Goal: Task Accomplishment & Management: Manage account settings

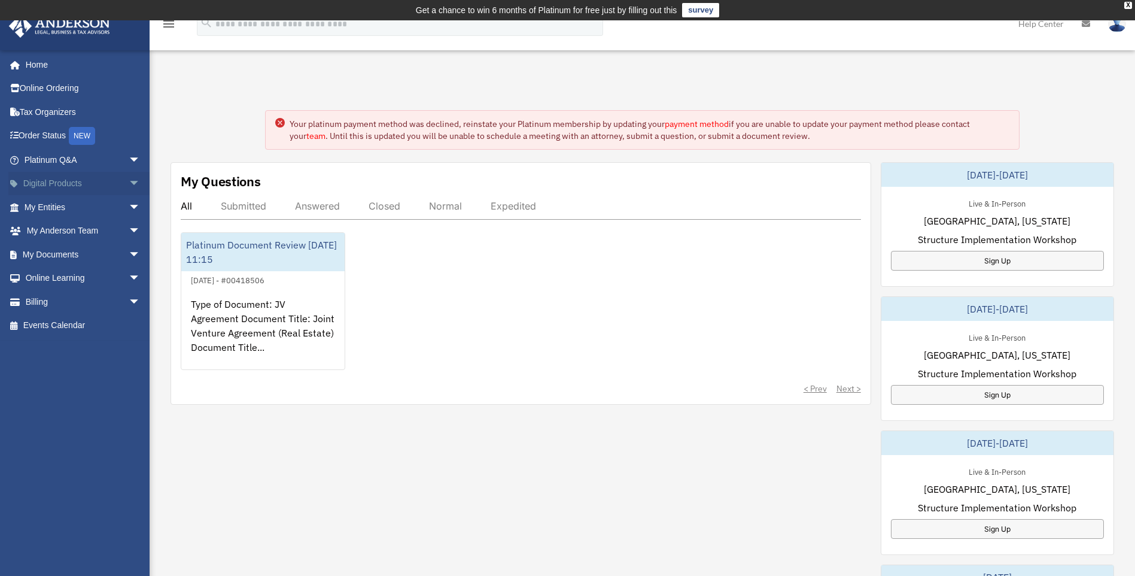
drag, startPoint x: 0, startPoint y: 0, endPoint x: 119, endPoint y: 185, distance: 220.0
click at [129, 185] on span "arrow_drop_down" at bounding box center [141, 184] width 24 height 25
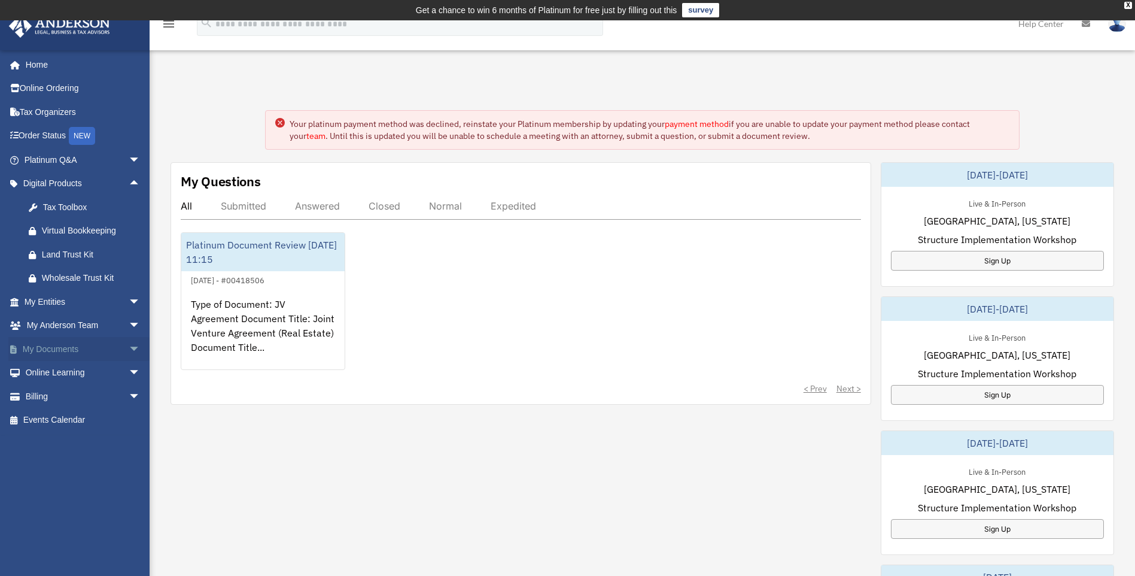
click at [129, 349] on span "arrow_drop_down" at bounding box center [141, 349] width 24 height 25
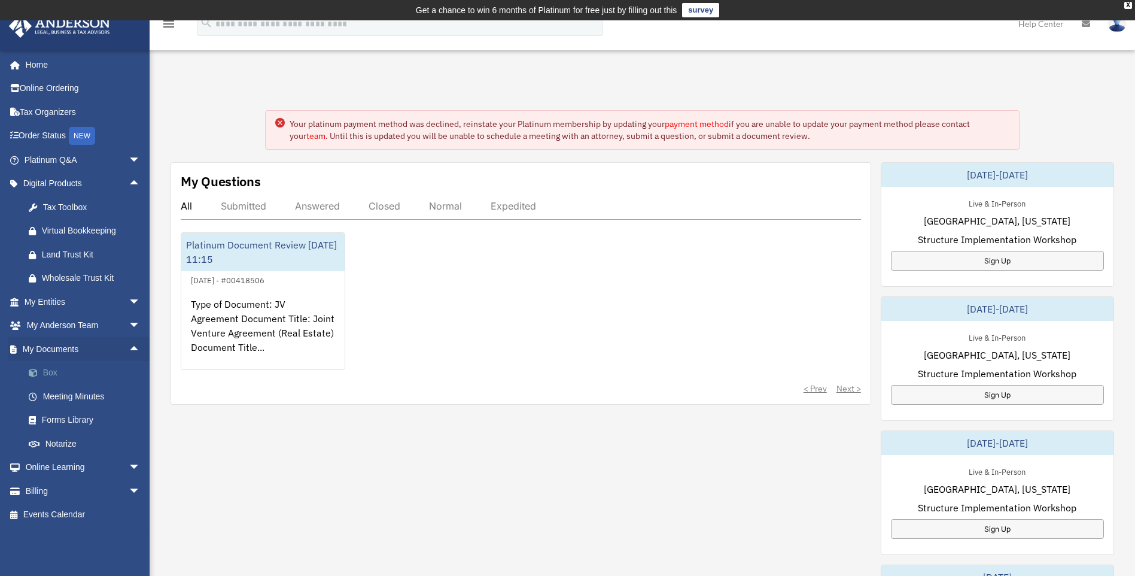
click at [57, 376] on link "Box" at bounding box center [88, 373] width 142 height 24
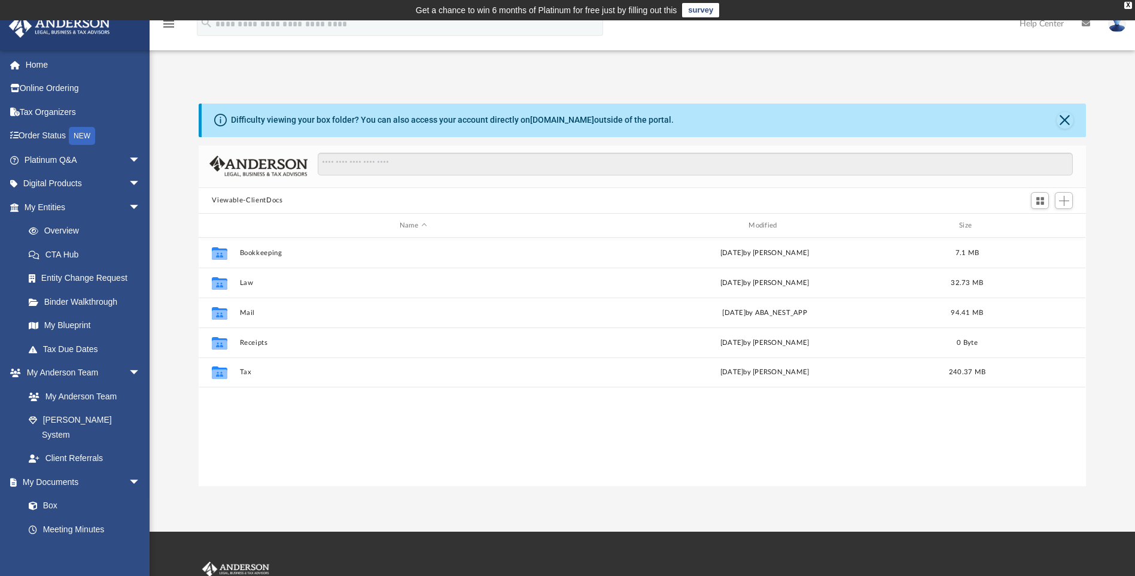
scroll to position [263, 879]
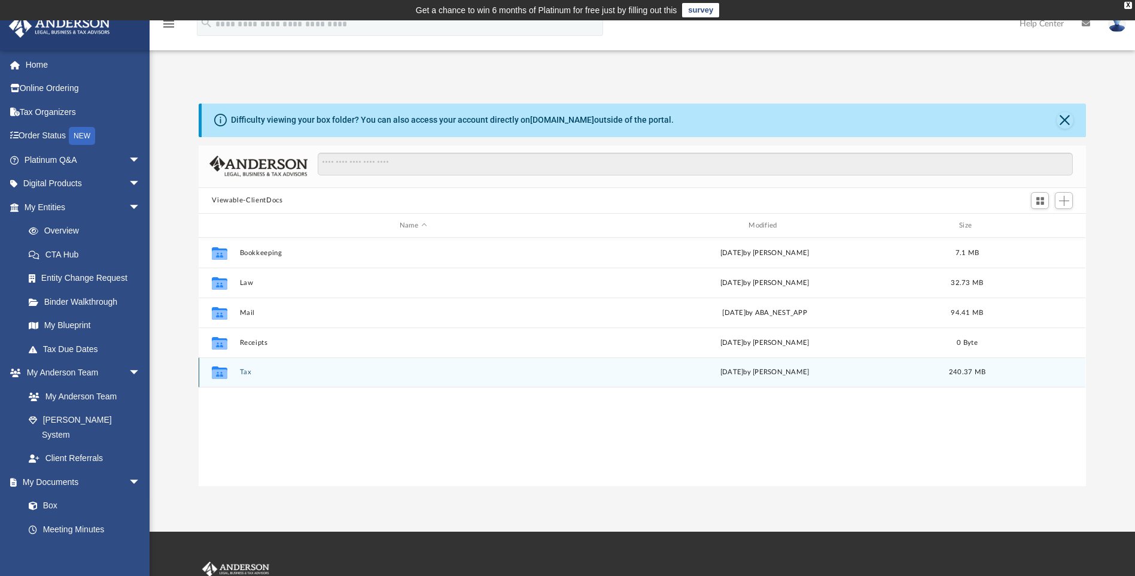
click at [246, 373] on button "Tax" at bounding box center [413, 373] width 347 height 8
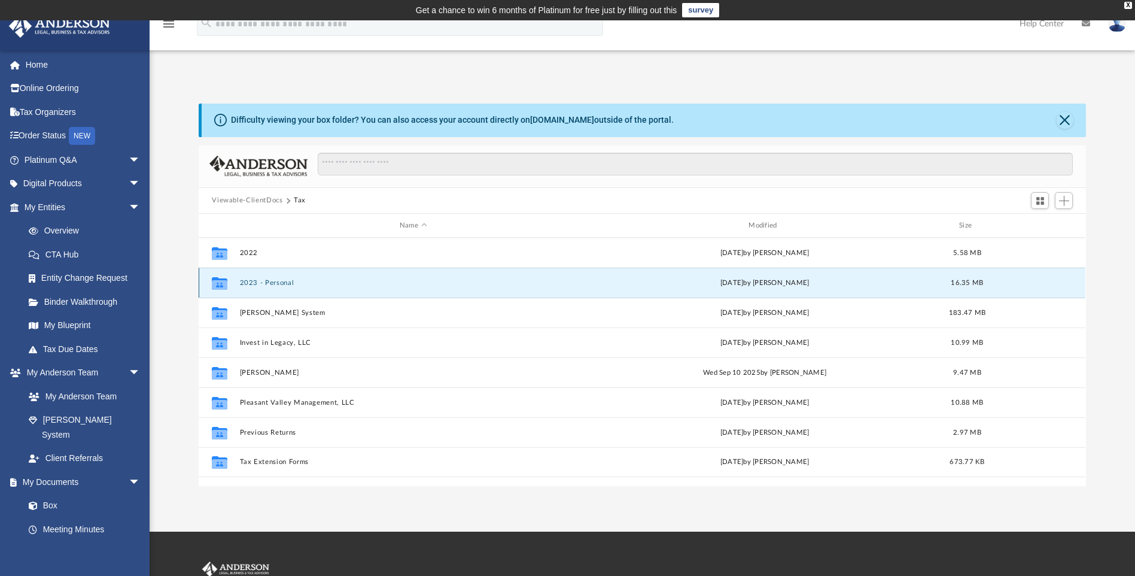
click at [279, 279] on button "2023 - Personal" at bounding box center [413, 283] width 347 height 8
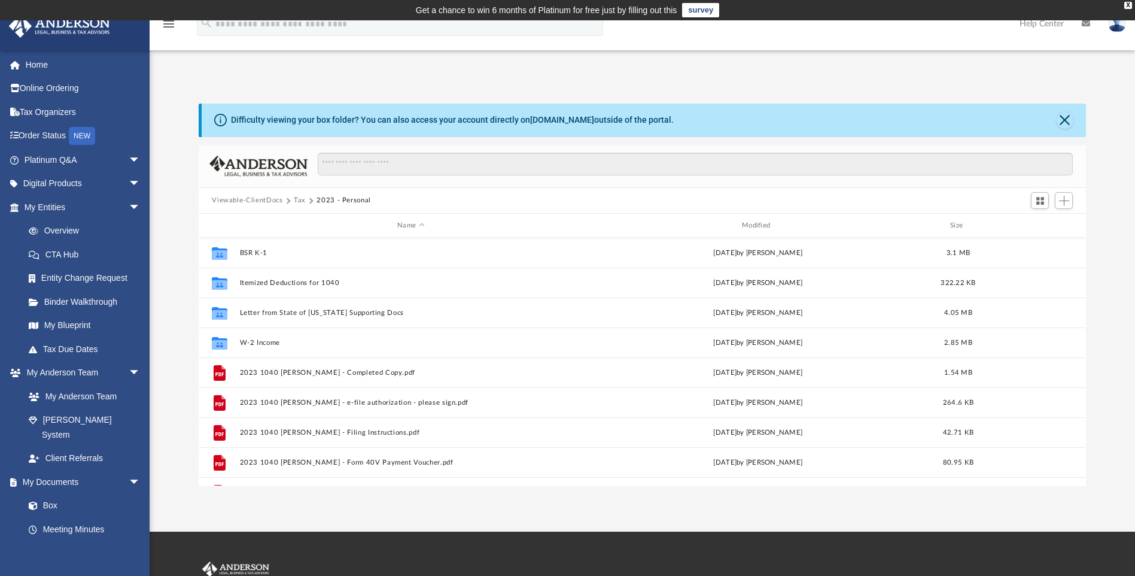
click at [299, 203] on button "Tax" at bounding box center [300, 200] width 12 height 11
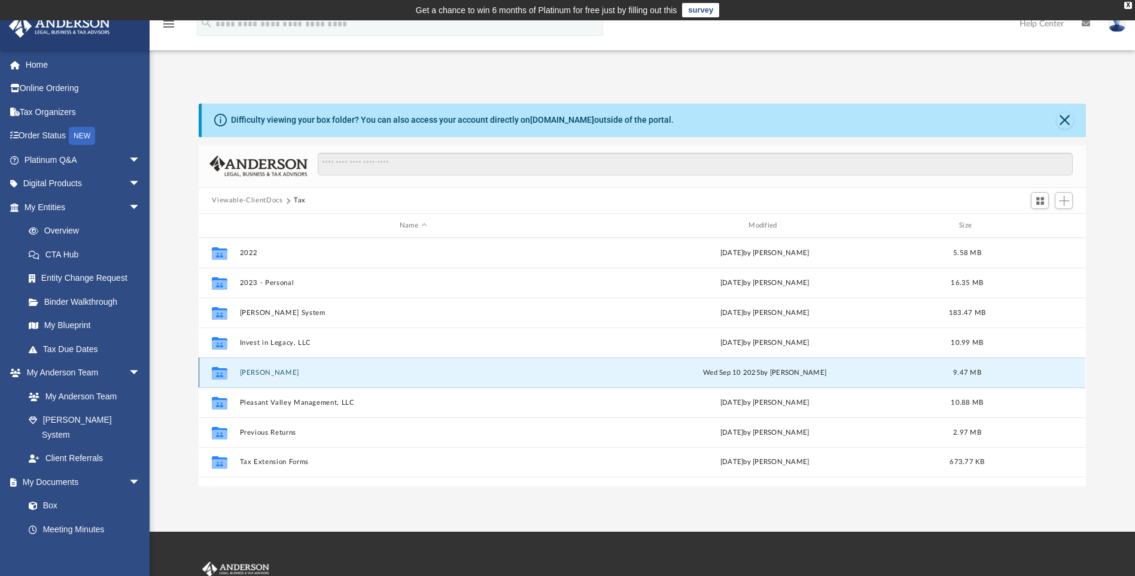
click at [254, 376] on button "Khatri, Kunal" at bounding box center [413, 373] width 347 height 8
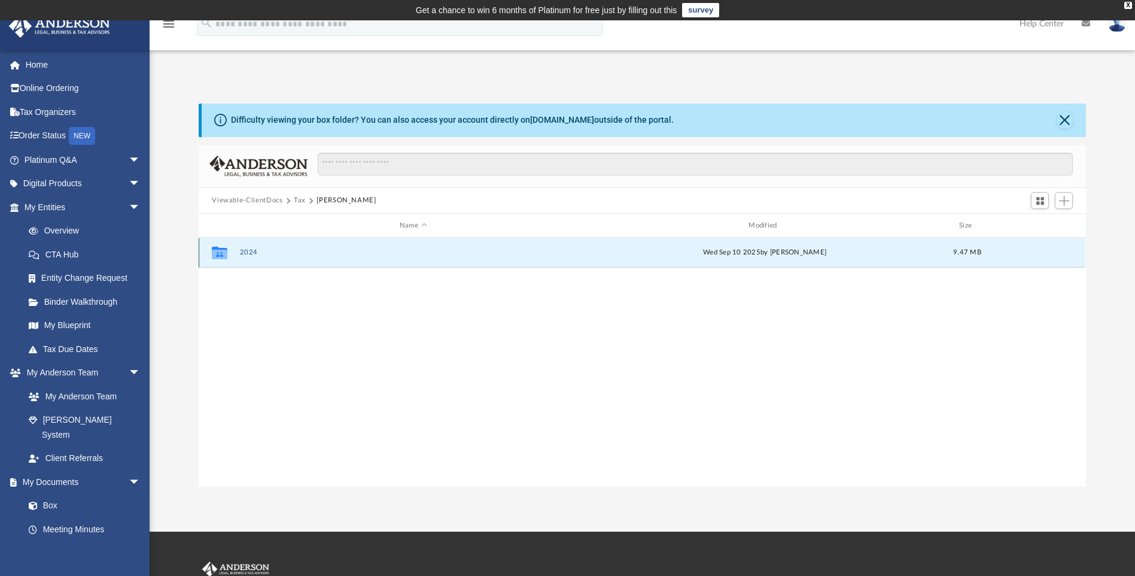
click at [247, 249] on button "2024" at bounding box center [413, 253] width 347 height 8
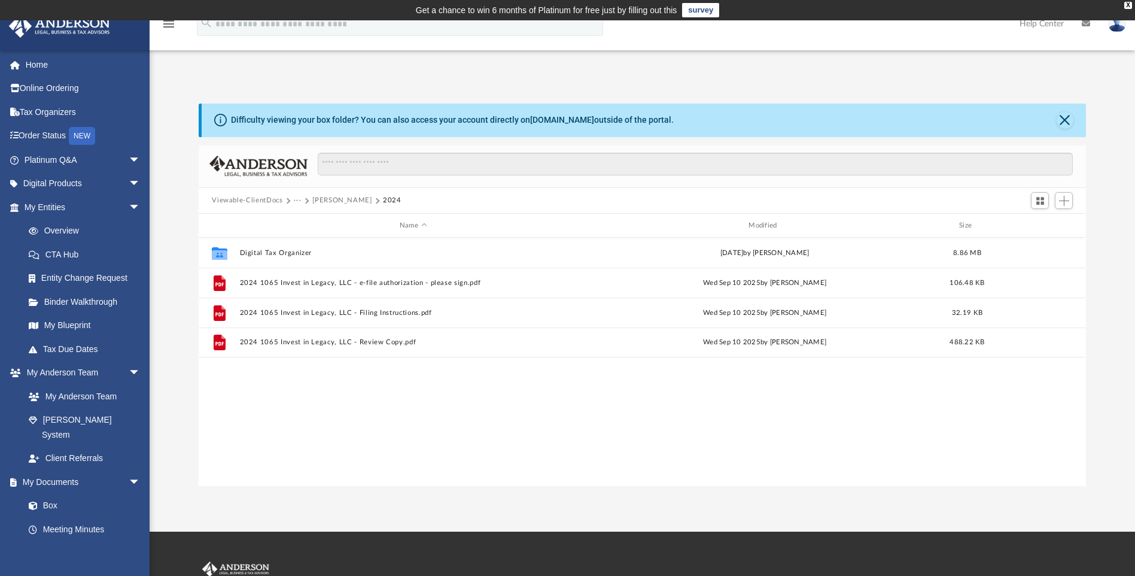
click at [335, 197] on button "Khatri, Kunal" at bounding box center [341, 200] width 59 height 11
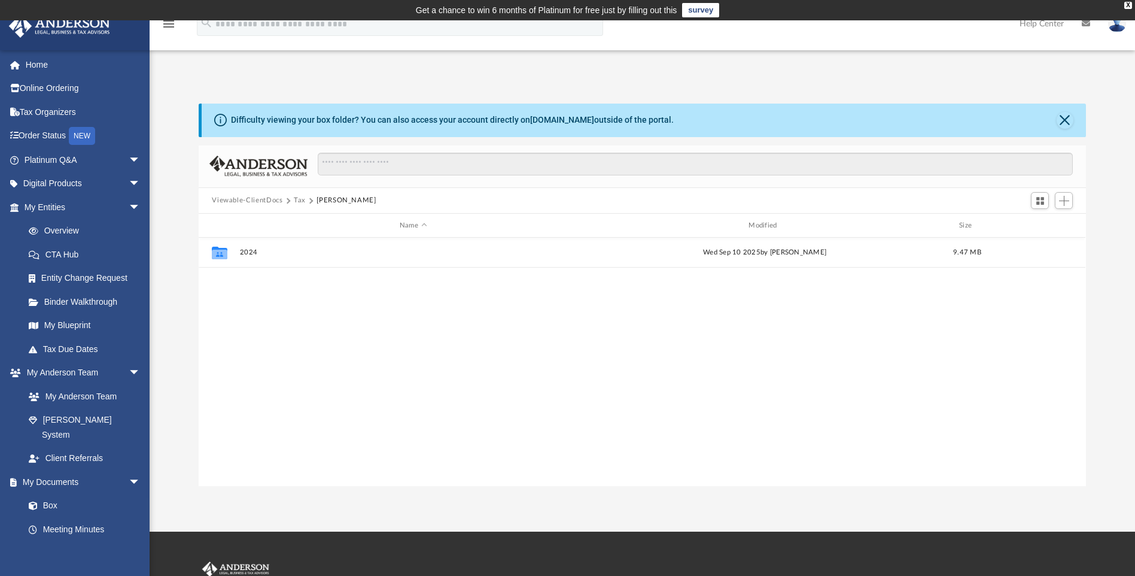
click at [302, 200] on button "Tax" at bounding box center [300, 200] width 12 height 11
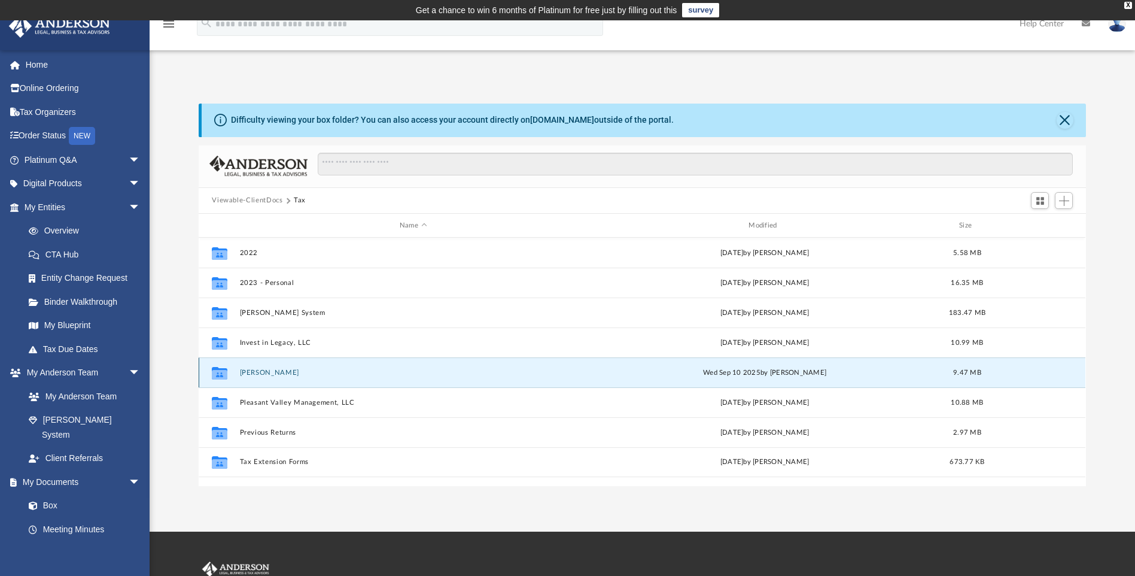
click at [266, 370] on button "Khatri, Kunal" at bounding box center [413, 373] width 347 height 8
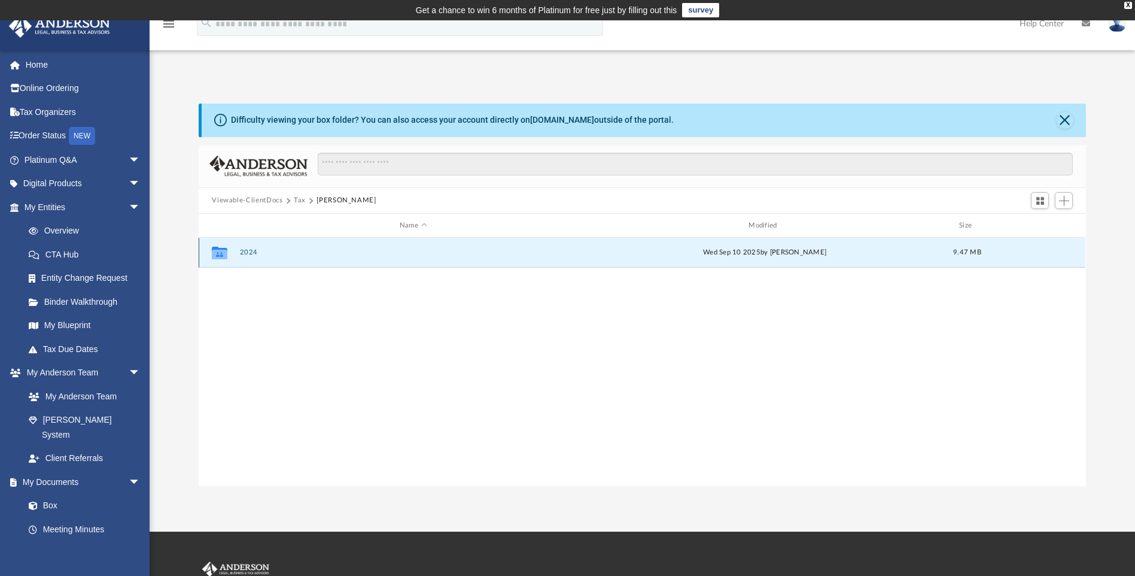
click at [244, 251] on button "2024" at bounding box center [413, 253] width 347 height 8
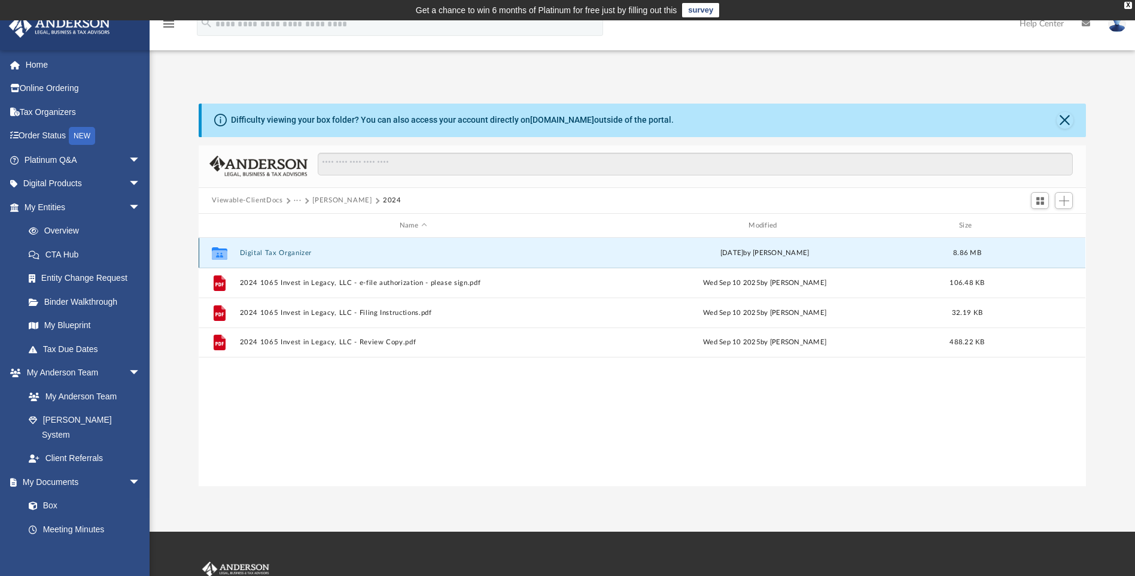
click at [272, 253] on button "Digital Tax Organizer" at bounding box center [413, 253] width 347 height 8
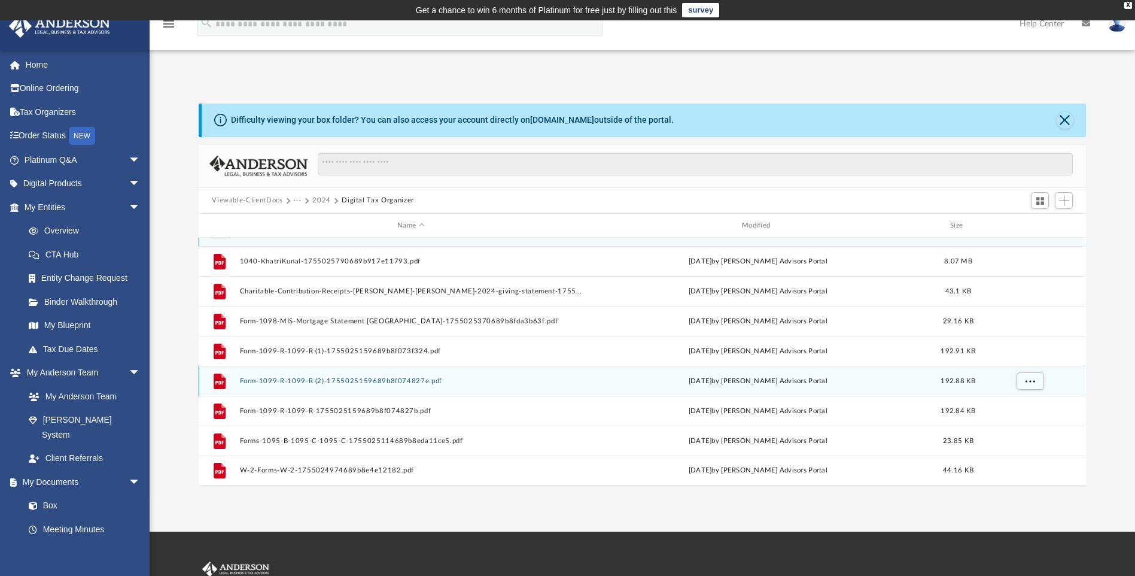
scroll to position [0, 0]
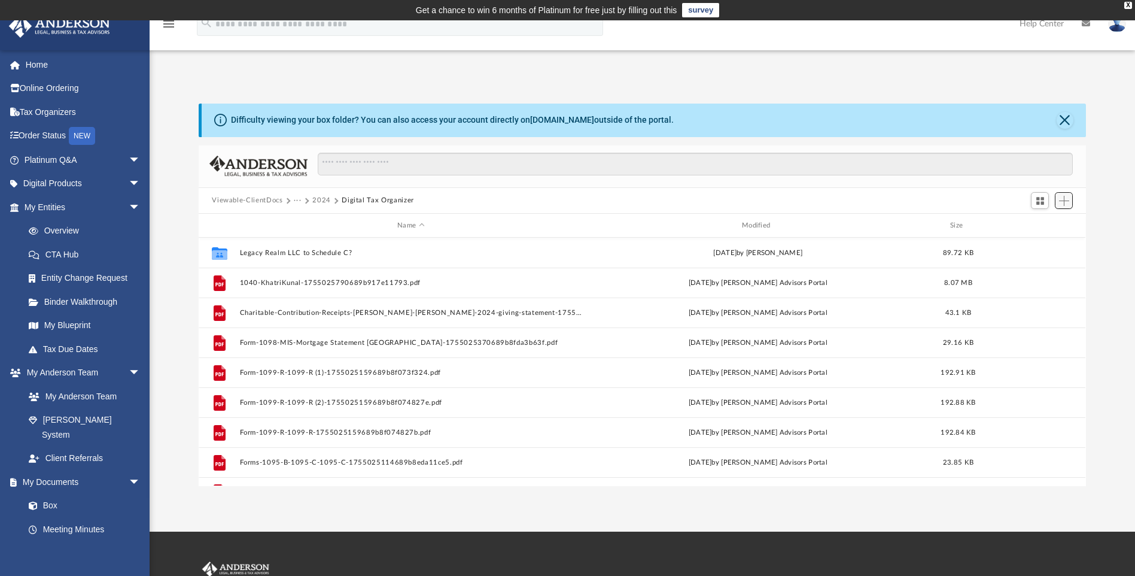
click at [1063, 198] on span "Add" at bounding box center [1064, 201] width 10 height 10
click at [1035, 243] on li "New Folder" at bounding box center [1047, 243] width 38 height 13
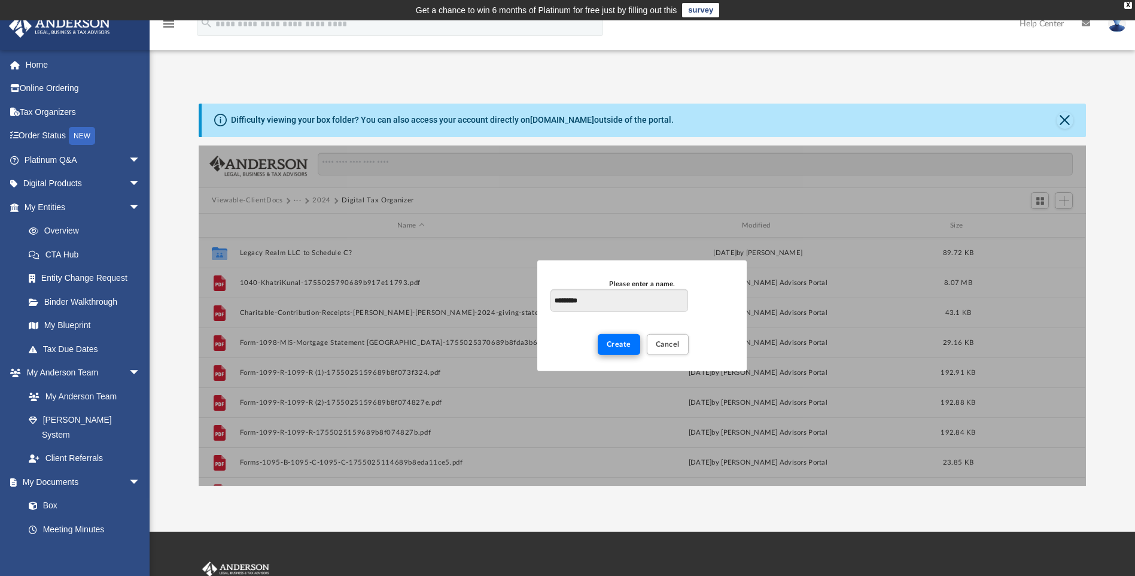
type input "*********"
click at [614, 352] on button "Create" at bounding box center [619, 344] width 42 height 21
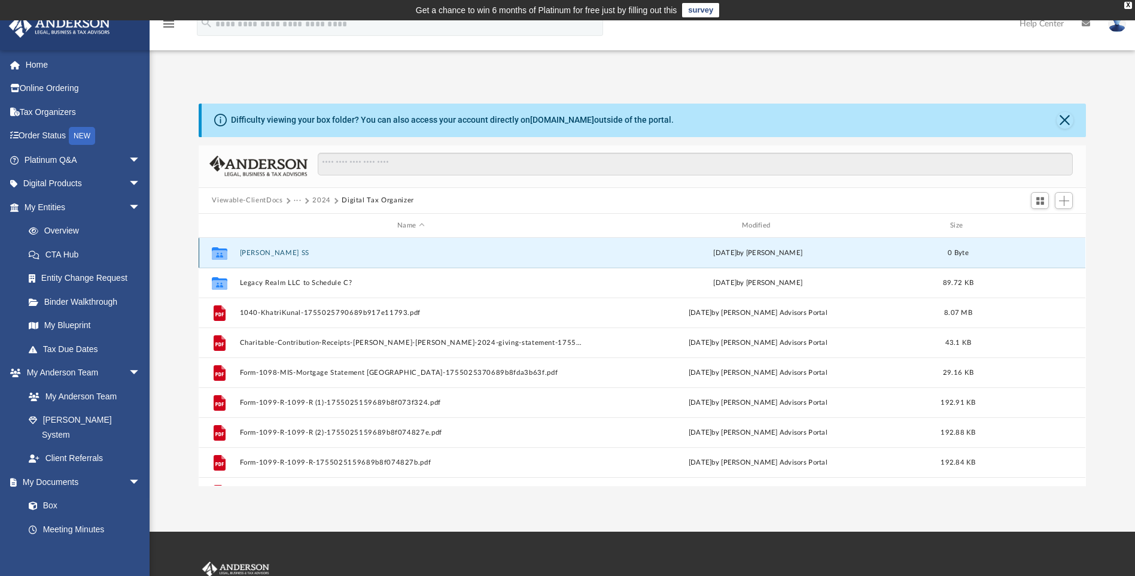
click at [255, 252] on button "Hannah SS" at bounding box center [411, 253] width 342 height 8
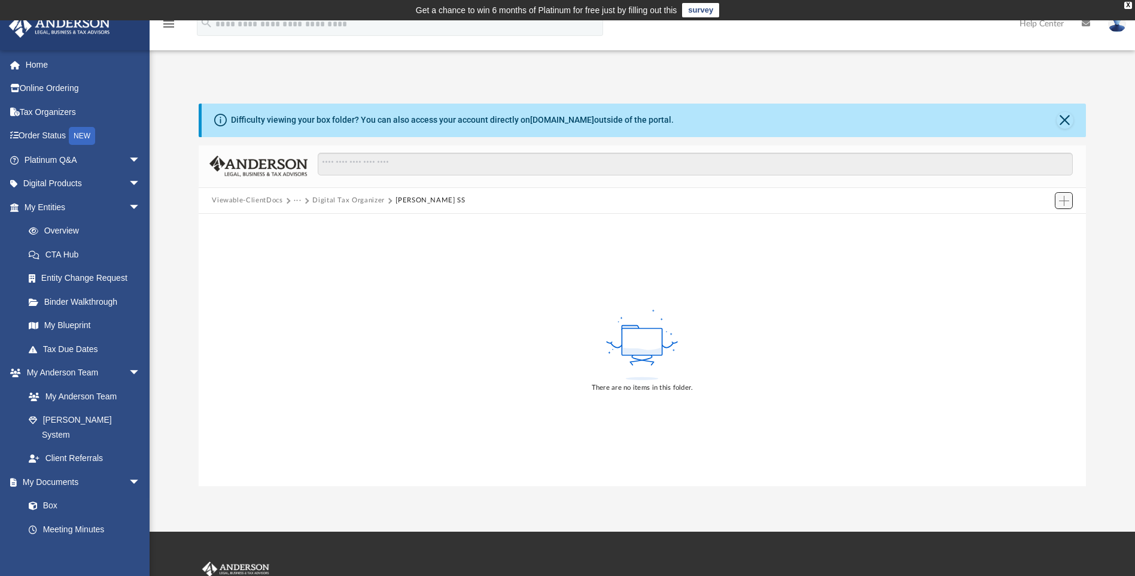
click at [1065, 205] on span "Add" at bounding box center [1064, 201] width 10 height 10
click at [1035, 223] on li "Upload" at bounding box center [1047, 224] width 38 height 13
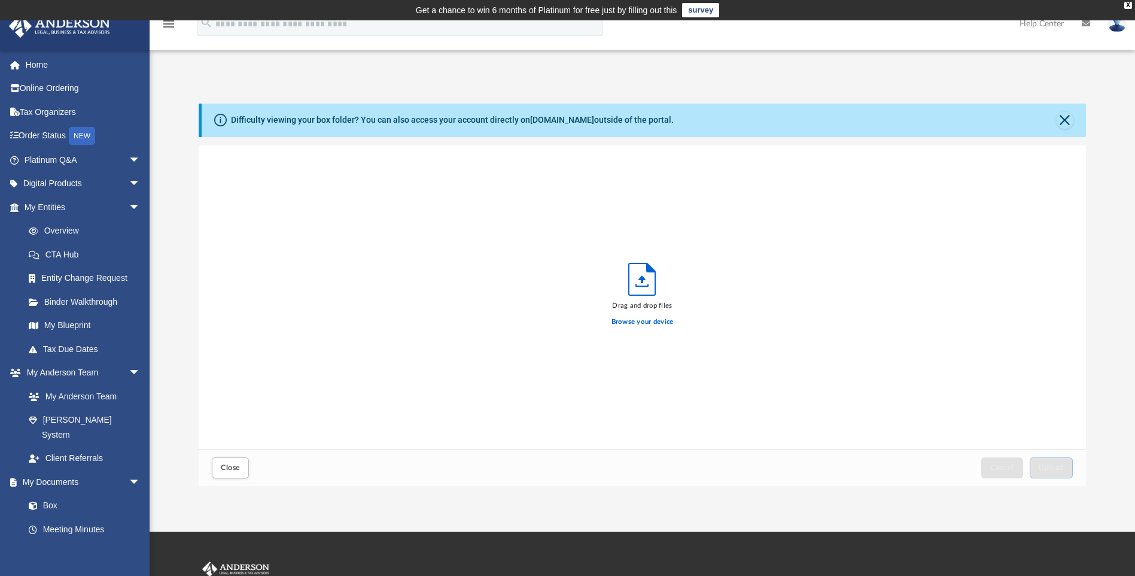
scroll to position [294, 879]
click at [657, 317] on label "Browse your device" at bounding box center [643, 322] width 62 height 11
click at [0, 0] on input "Browse your device" at bounding box center [0, 0] width 0 height 0
click at [1047, 469] on span "Upload" at bounding box center [1051, 467] width 25 height 7
click at [1061, 117] on button "Close" at bounding box center [1065, 120] width 17 height 17
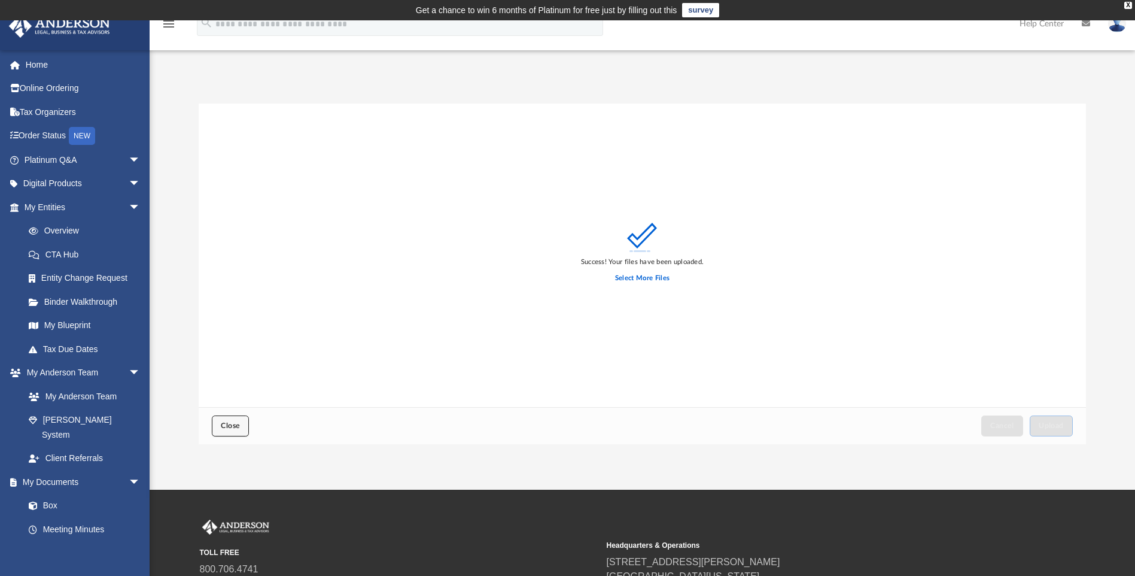
click at [222, 423] on span "Close" at bounding box center [230, 425] width 19 height 7
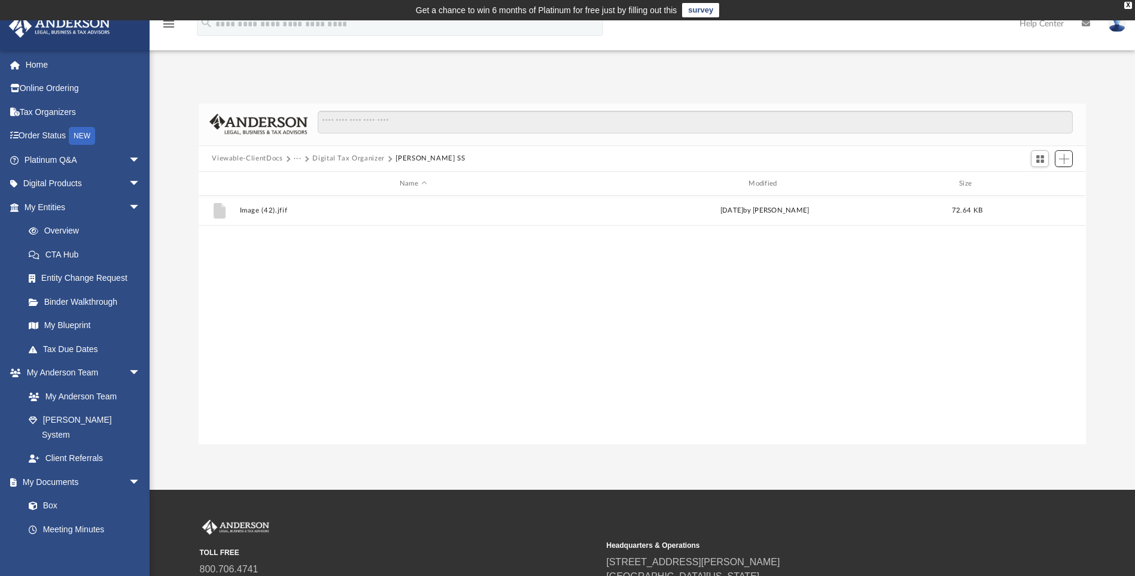
scroll to position [263, 879]
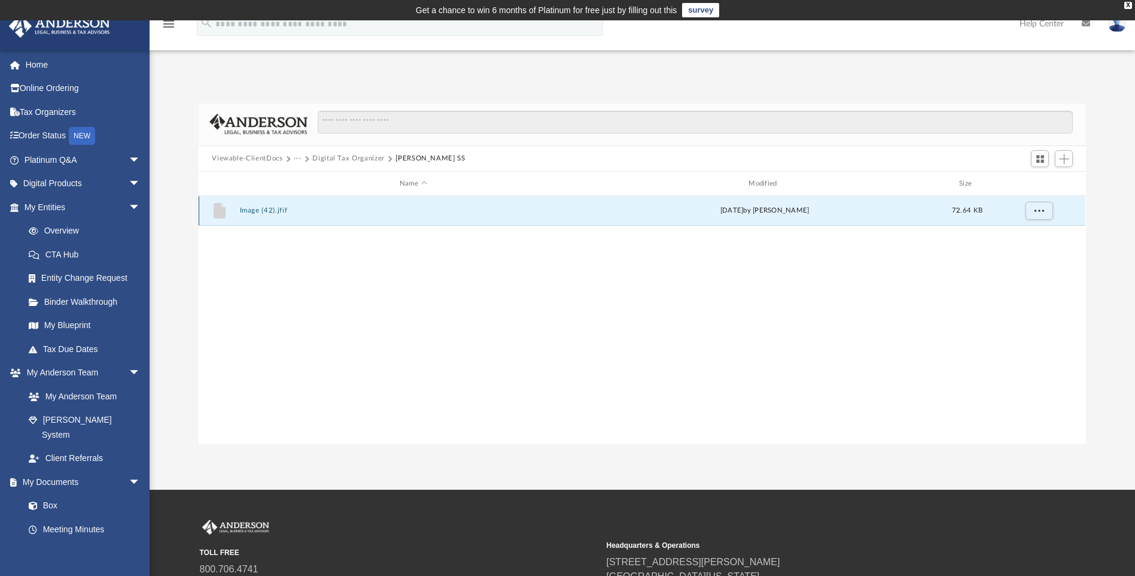
click at [248, 211] on button "Image (42).jfif" at bounding box center [413, 211] width 347 height 8
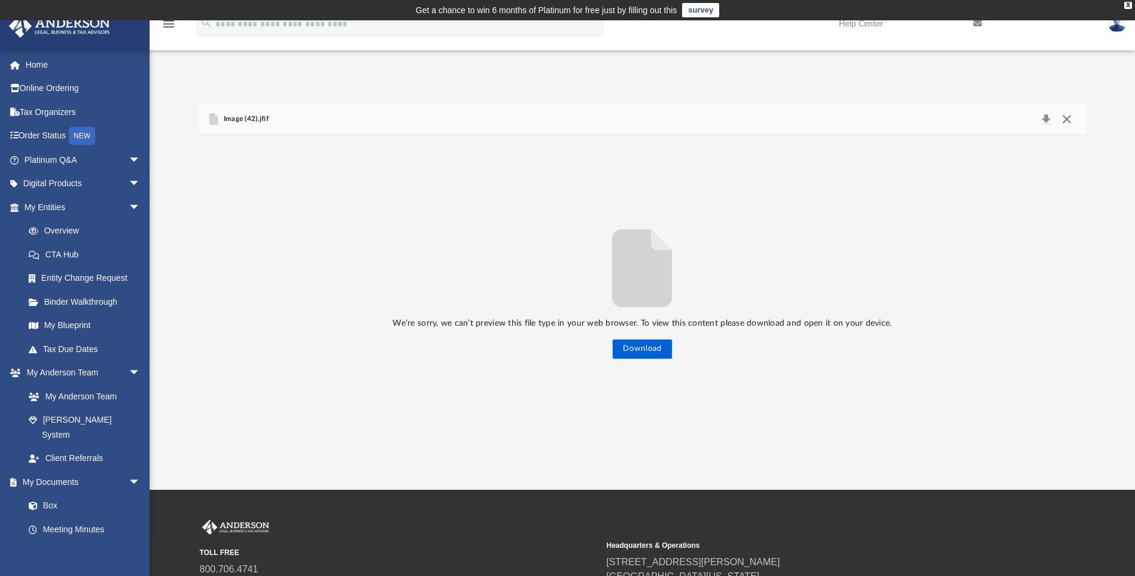
click at [1064, 119] on button "Close" at bounding box center [1067, 119] width 22 height 17
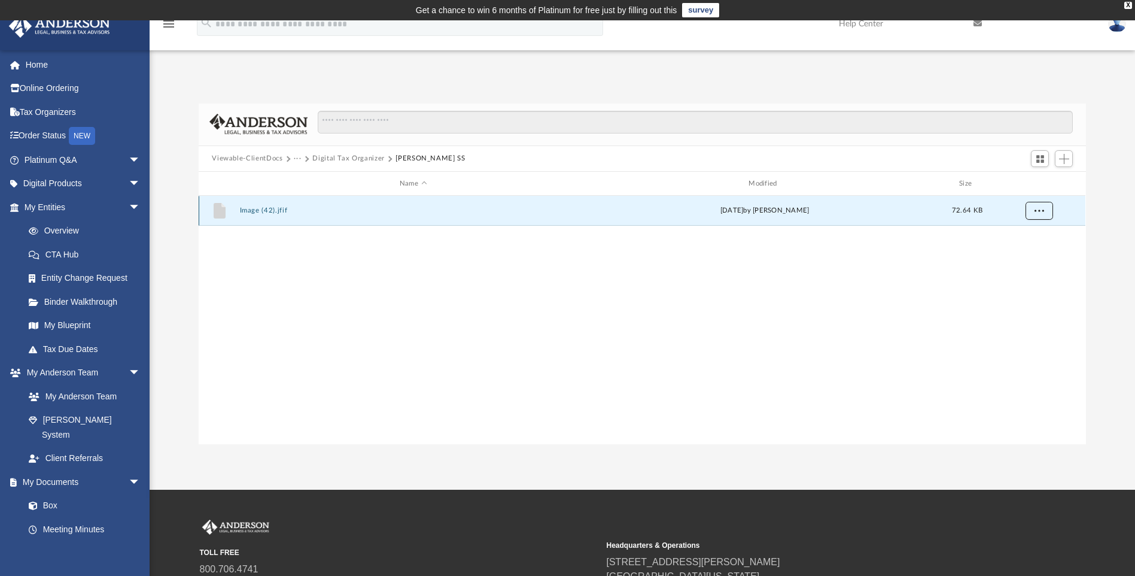
click at [1036, 203] on button "More options" at bounding box center [1040, 211] width 28 height 18
click at [1019, 251] on li "Download" at bounding box center [1029, 254] width 35 height 13
click at [354, 156] on button "Digital Tax Organizer" at bounding box center [348, 158] width 72 height 11
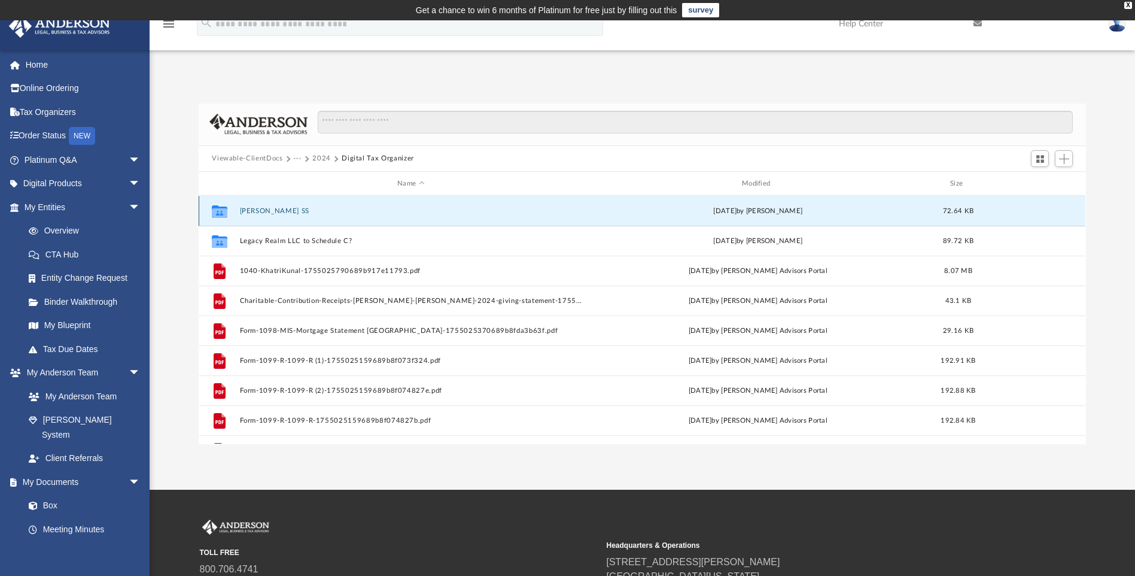
click at [255, 211] on button "Hannah SS" at bounding box center [411, 211] width 342 height 8
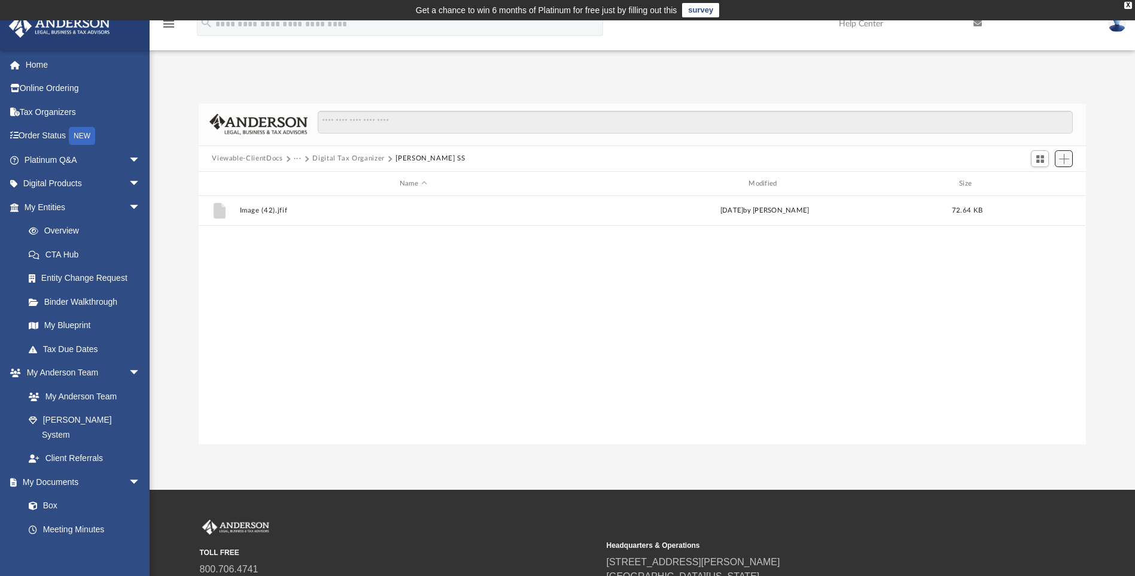
click at [1058, 159] on button "Add" at bounding box center [1064, 158] width 18 height 17
click at [1040, 179] on li "Upload" at bounding box center [1047, 183] width 38 height 13
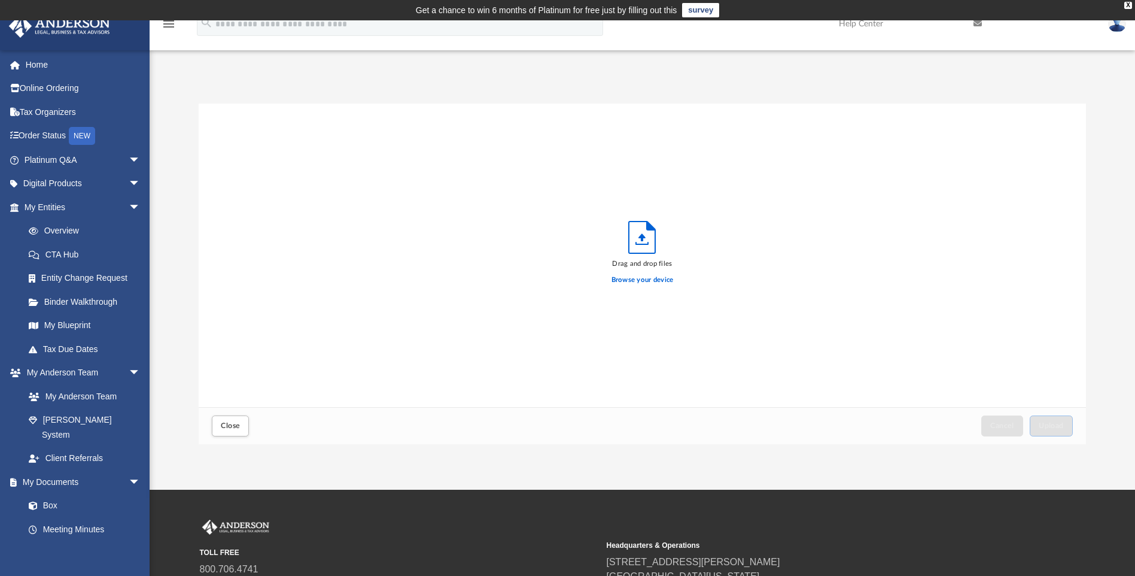
scroll to position [294, 879]
click at [663, 278] on label "Browse your device" at bounding box center [643, 280] width 62 height 11
click at [0, 0] on input "Browse your device" at bounding box center [0, 0] width 0 height 0
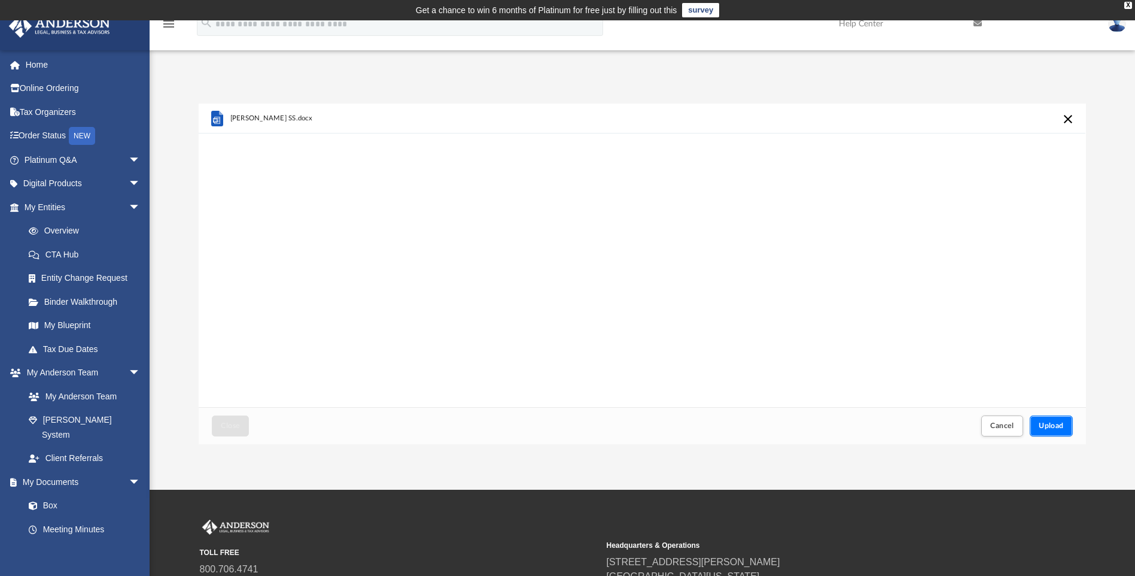
click at [1045, 428] on span "Upload" at bounding box center [1051, 425] width 25 height 7
click at [235, 427] on span "Close" at bounding box center [230, 425] width 19 height 7
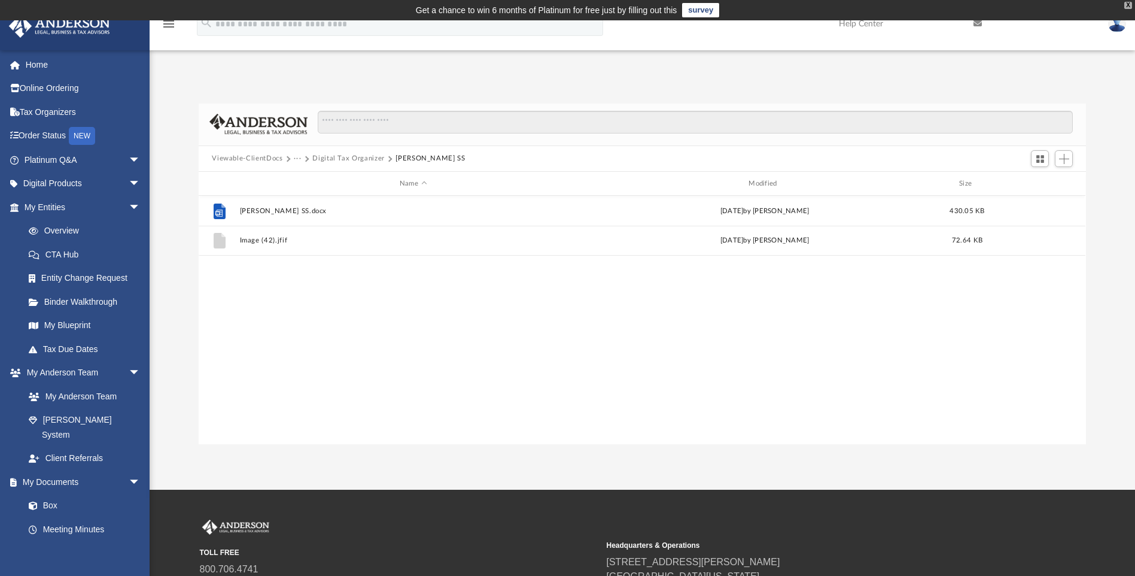
click at [1125, 4] on div "X" at bounding box center [1129, 5] width 8 height 7
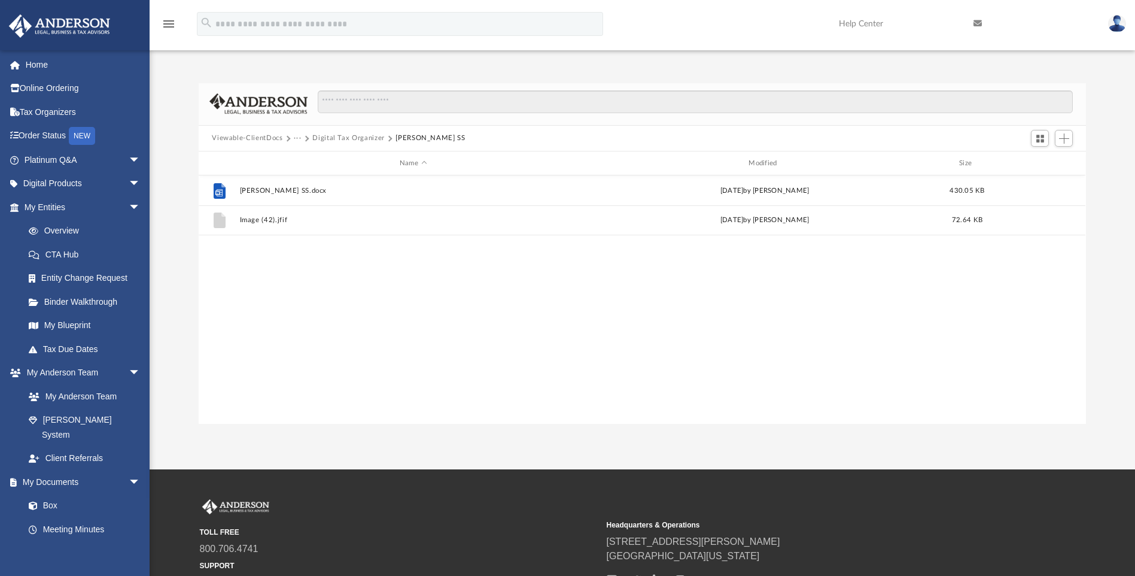
click at [375, 138] on button "Digital Tax Organizer" at bounding box center [348, 138] width 72 height 11
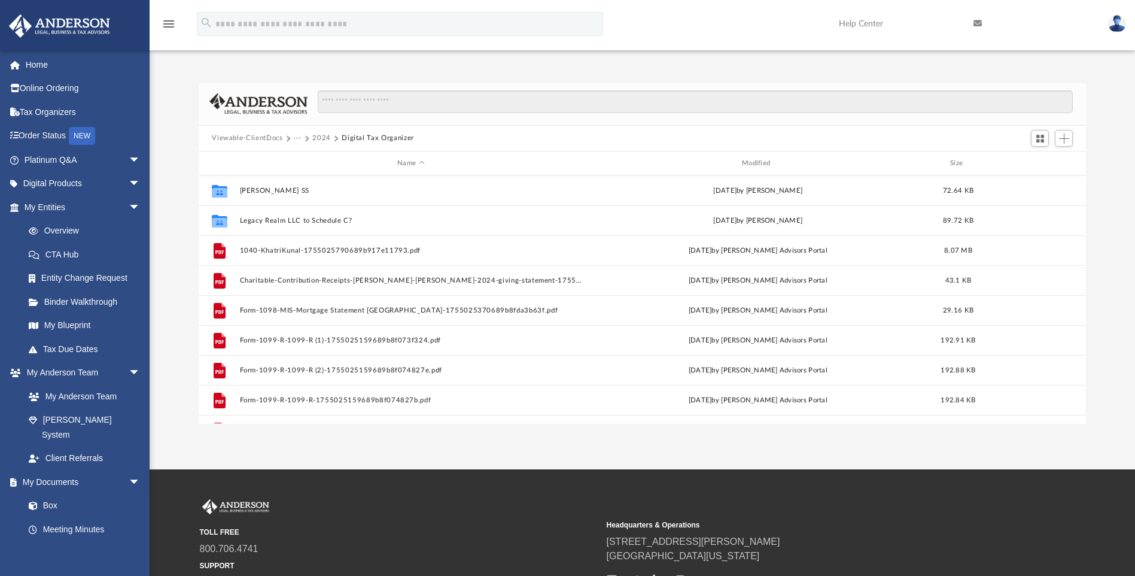
click at [318, 136] on button "2024" at bounding box center [321, 138] width 19 height 11
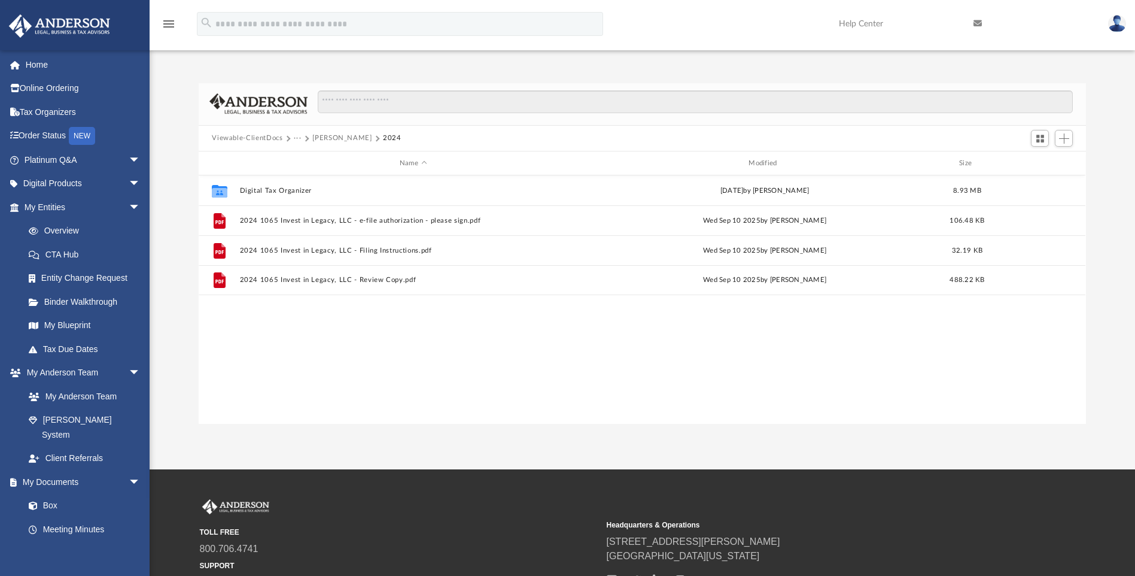
click at [300, 139] on button "···" at bounding box center [298, 138] width 8 height 11
click at [309, 158] on li "Tax" at bounding box center [305, 159] width 11 height 13
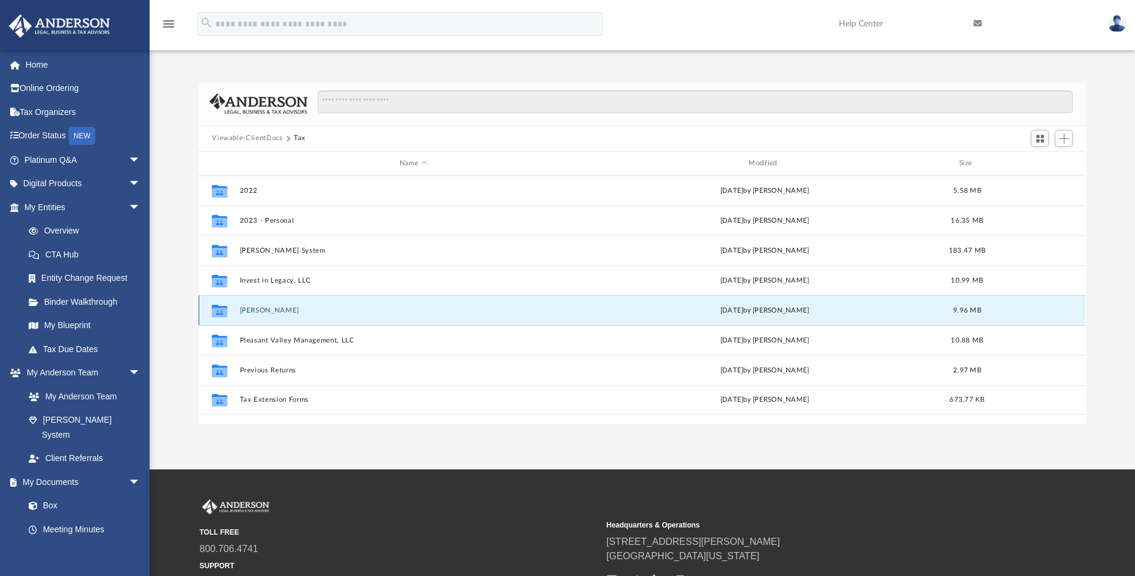
click at [260, 309] on button "Khatri, Kunal" at bounding box center [413, 310] width 347 height 8
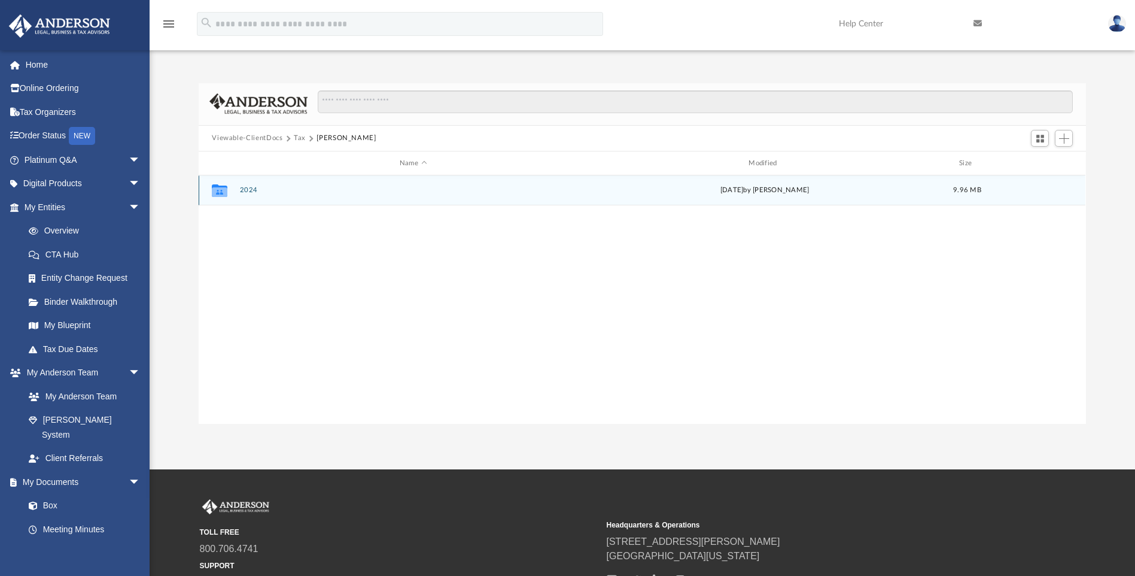
click at [239, 187] on div "Collaborated Folder 2024 today by Kunal Khatri 9.96 MB" at bounding box center [642, 190] width 887 height 30
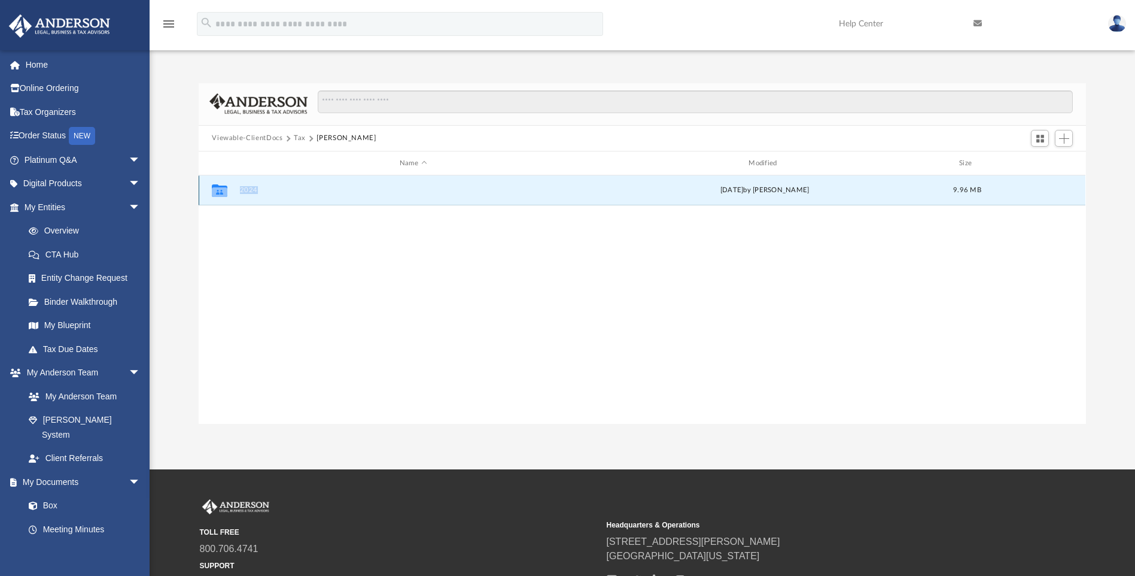
click at [239, 187] on div "Collaborated Folder 2024 today by Kunal Khatri 9.96 MB" at bounding box center [642, 190] width 887 height 30
click at [391, 250] on div "Collaborated Folder 2024 today by Kunal Khatri 9.96 MB" at bounding box center [642, 299] width 887 height 248
click at [218, 187] on icon "grid" at bounding box center [220, 190] width 16 height 13
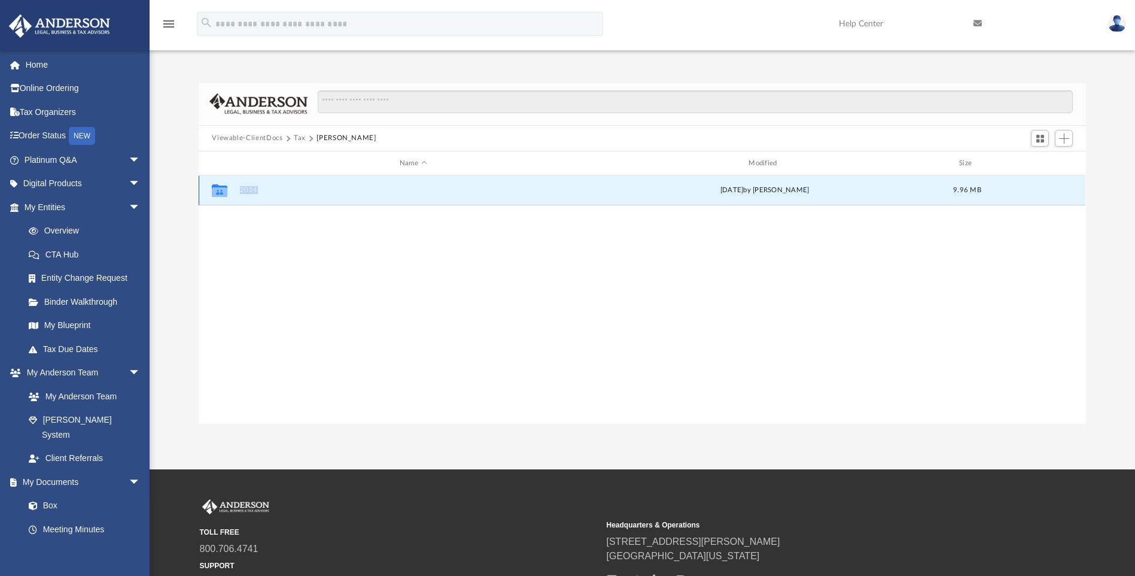
click at [218, 187] on icon "grid" at bounding box center [220, 190] width 16 height 13
drag, startPoint x: 218, startPoint y: 187, endPoint x: 277, endPoint y: 239, distance: 78.8
click at [277, 239] on div "Collaborated Folder 2024 today by Kunal Khatri 9.96 MB" at bounding box center [642, 299] width 887 height 248
click at [492, 300] on div "Collaborated Folder 2024 today by Kunal Khatri 9.96 MB" at bounding box center [642, 299] width 887 height 248
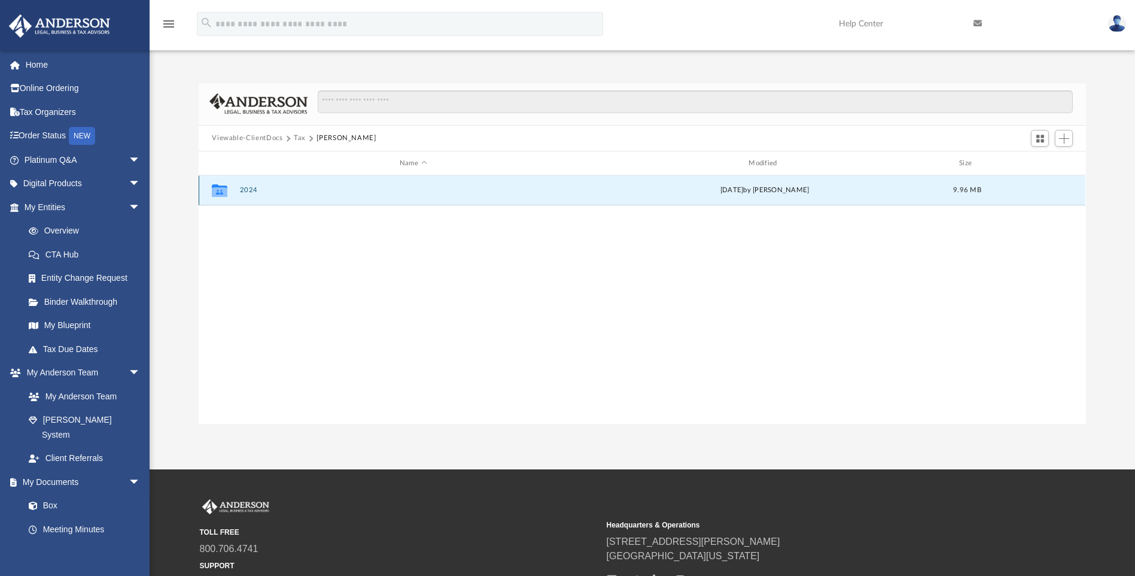
click at [313, 190] on button "2024" at bounding box center [413, 191] width 347 height 8
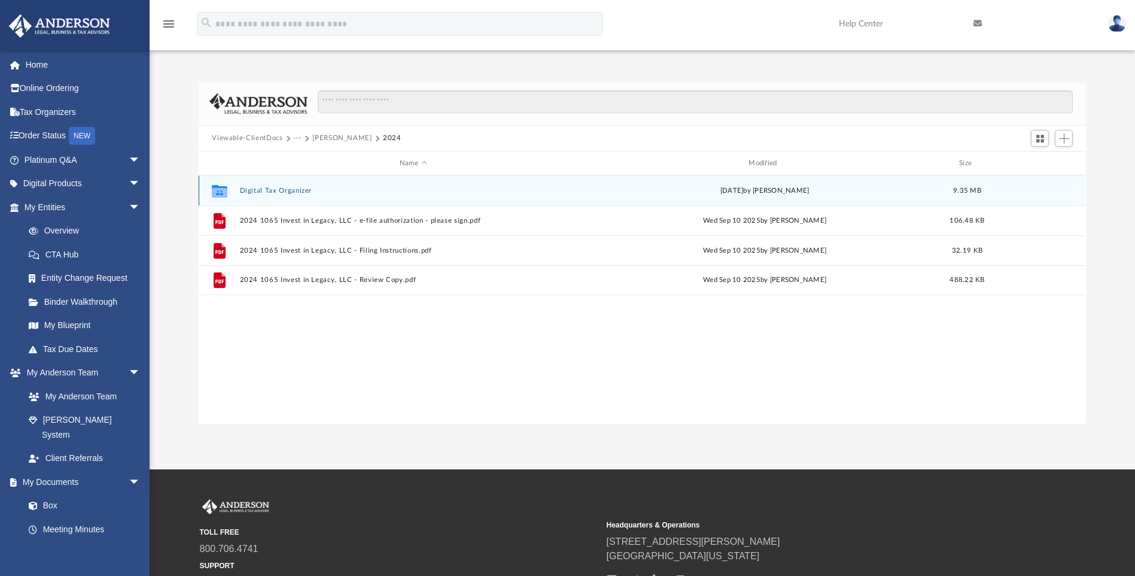
click at [313, 190] on button "Digital Tax Organizer" at bounding box center [413, 191] width 347 height 8
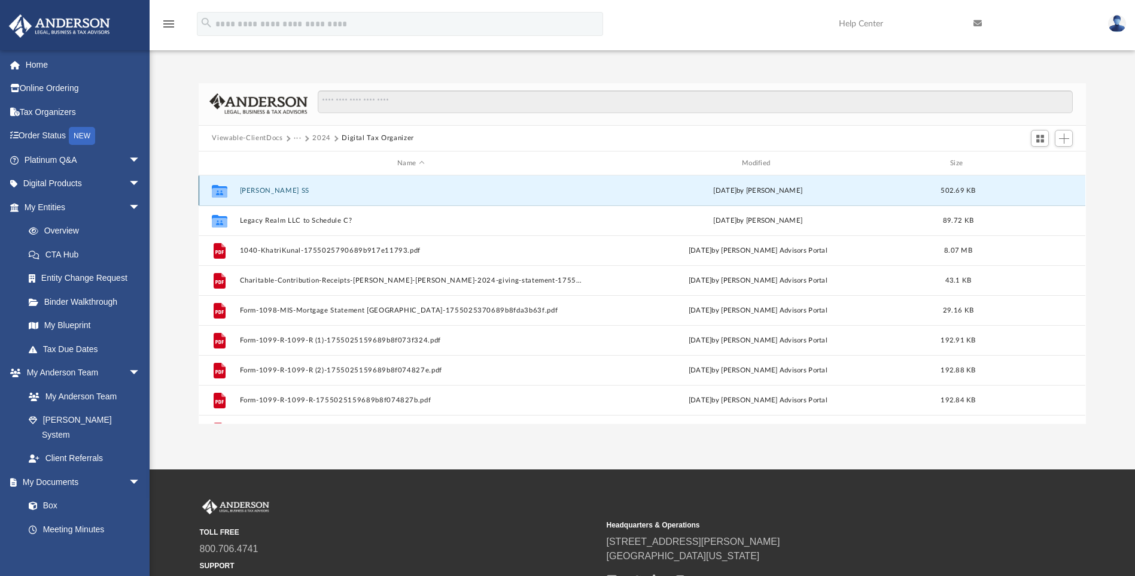
click at [313, 190] on button "Hannah SS" at bounding box center [411, 191] width 342 height 8
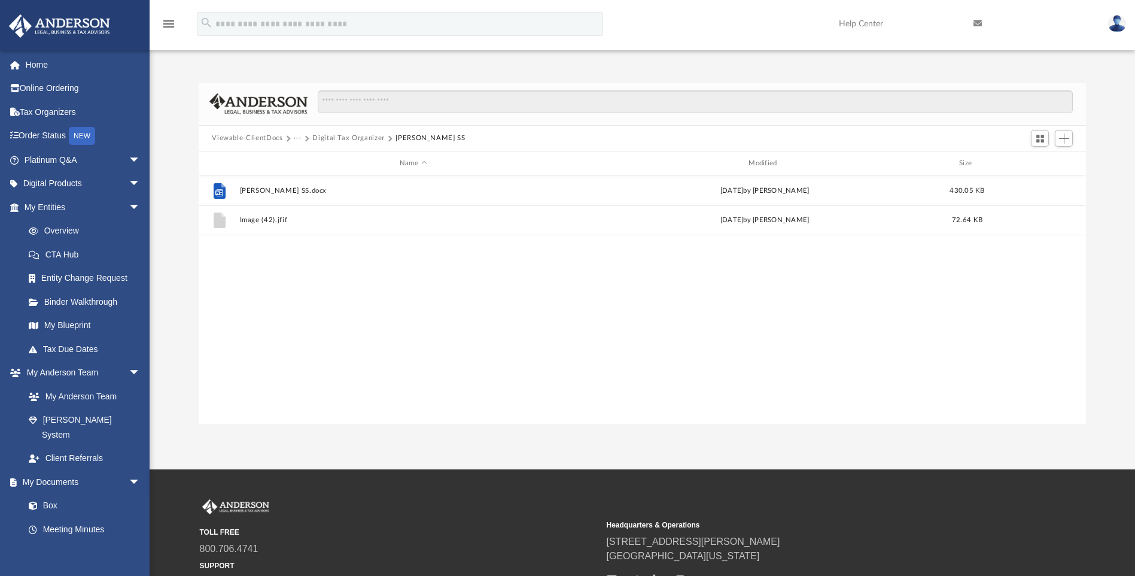
click at [269, 137] on button "Viewable-ClientDocs" at bounding box center [247, 138] width 71 height 11
